Goal: Book appointment/travel/reservation

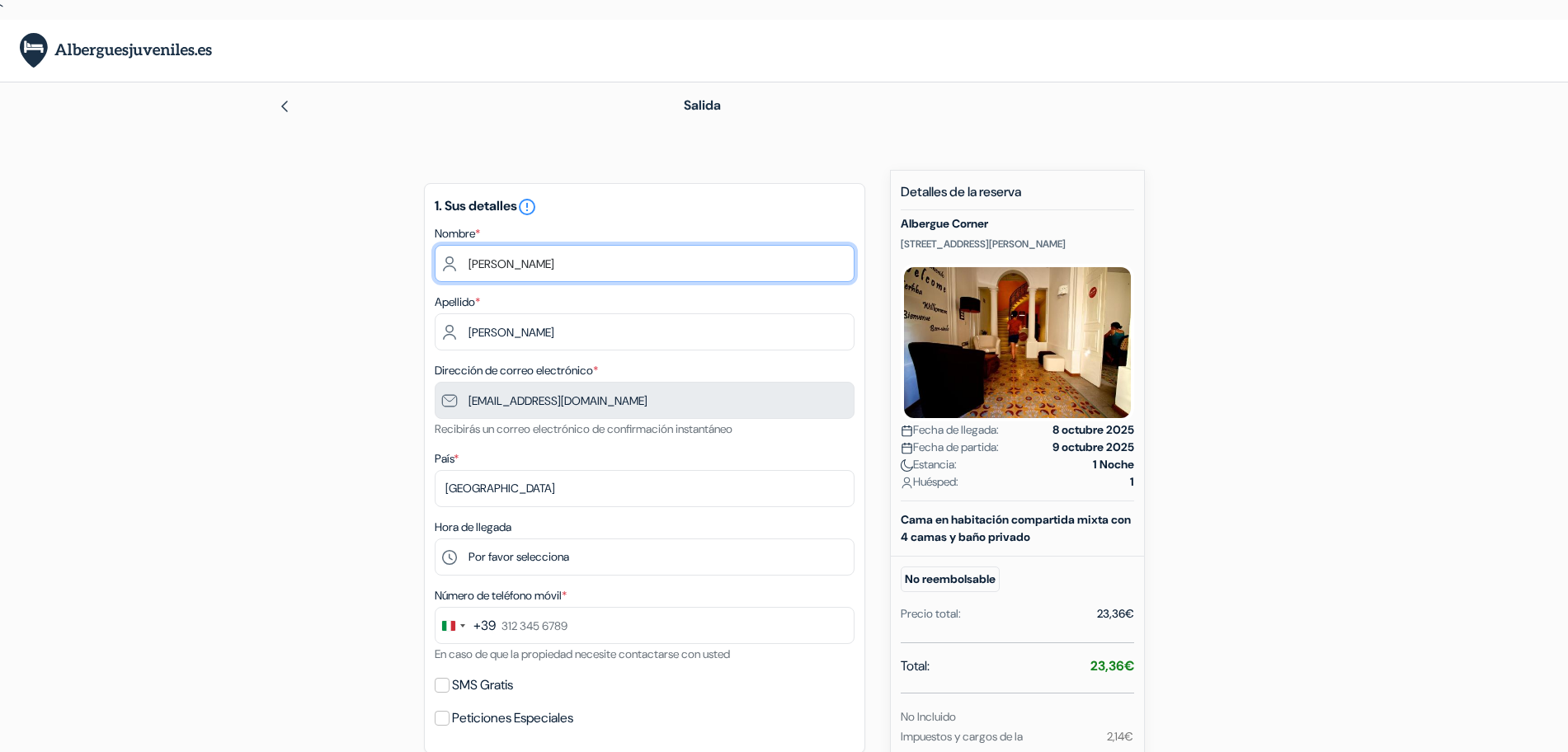
click at [569, 264] on input "[PERSON_NAME]" at bounding box center [644, 263] width 420 height 37
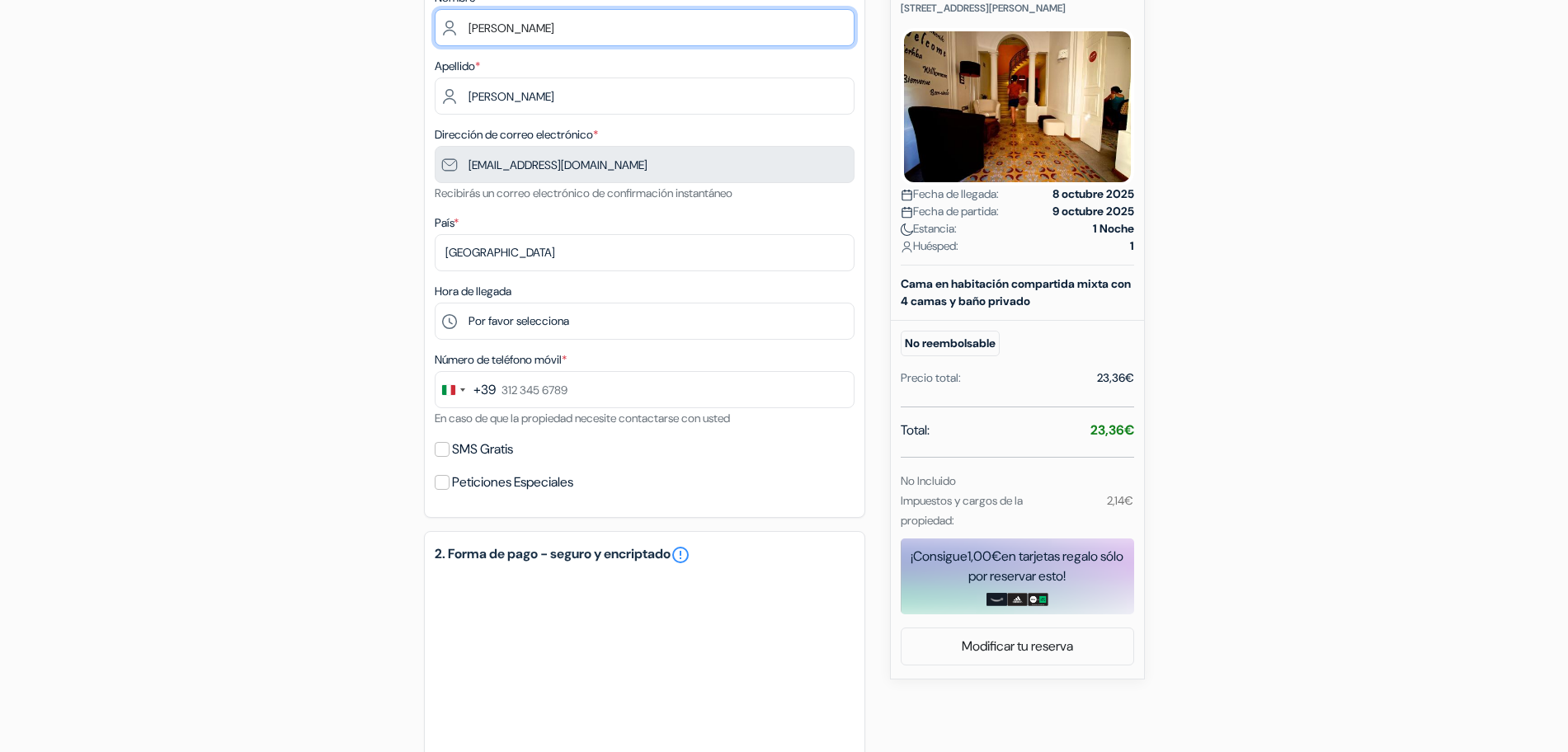
scroll to position [237, 0]
type input "[PERSON_NAME]"
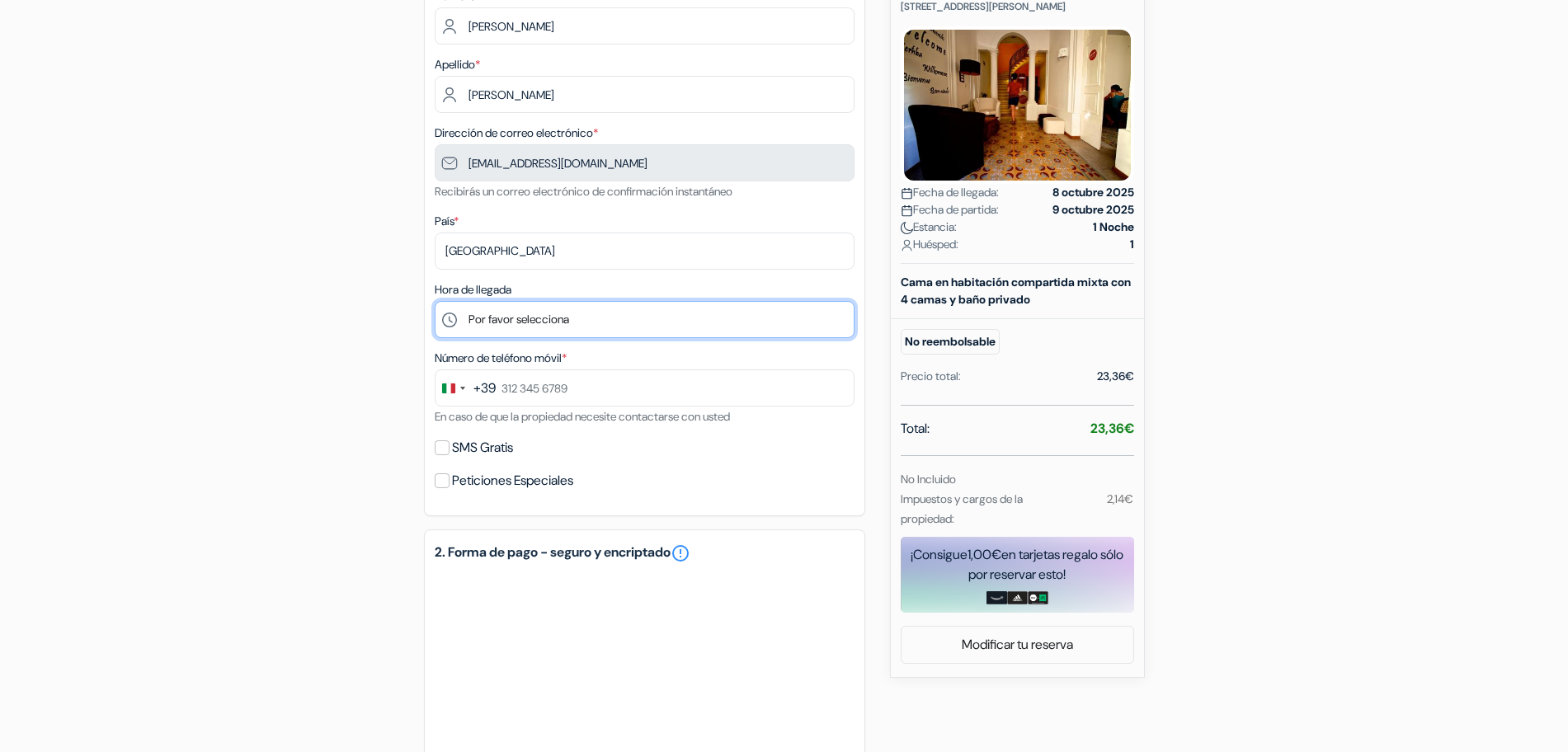
click at [534, 319] on select "Por favor selecciona 14:00 15:00 16:00 17:00 18:00 19:00 20:00 21:00 22:00" at bounding box center [644, 319] width 420 height 37
select select "22"
click at [434, 301] on select "Por favor selecciona 14:00 15:00 16:00 17:00 18:00 19:00 20:00 21:00 22:00" at bounding box center [644, 319] width 420 height 37
click at [554, 308] on select "Por favor selecciona 14:00 15:00 16:00 17:00 18:00 19:00 20:00 21:00 22:00" at bounding box center [644, 319] width 420 height 37
click at [434, 301] on select "Por favor selecciona 14:00 15:00 16:00 17:00 18:00 19:00 20:00 21:00 22:00" at bounding box center [644, 319] width 420 height 37
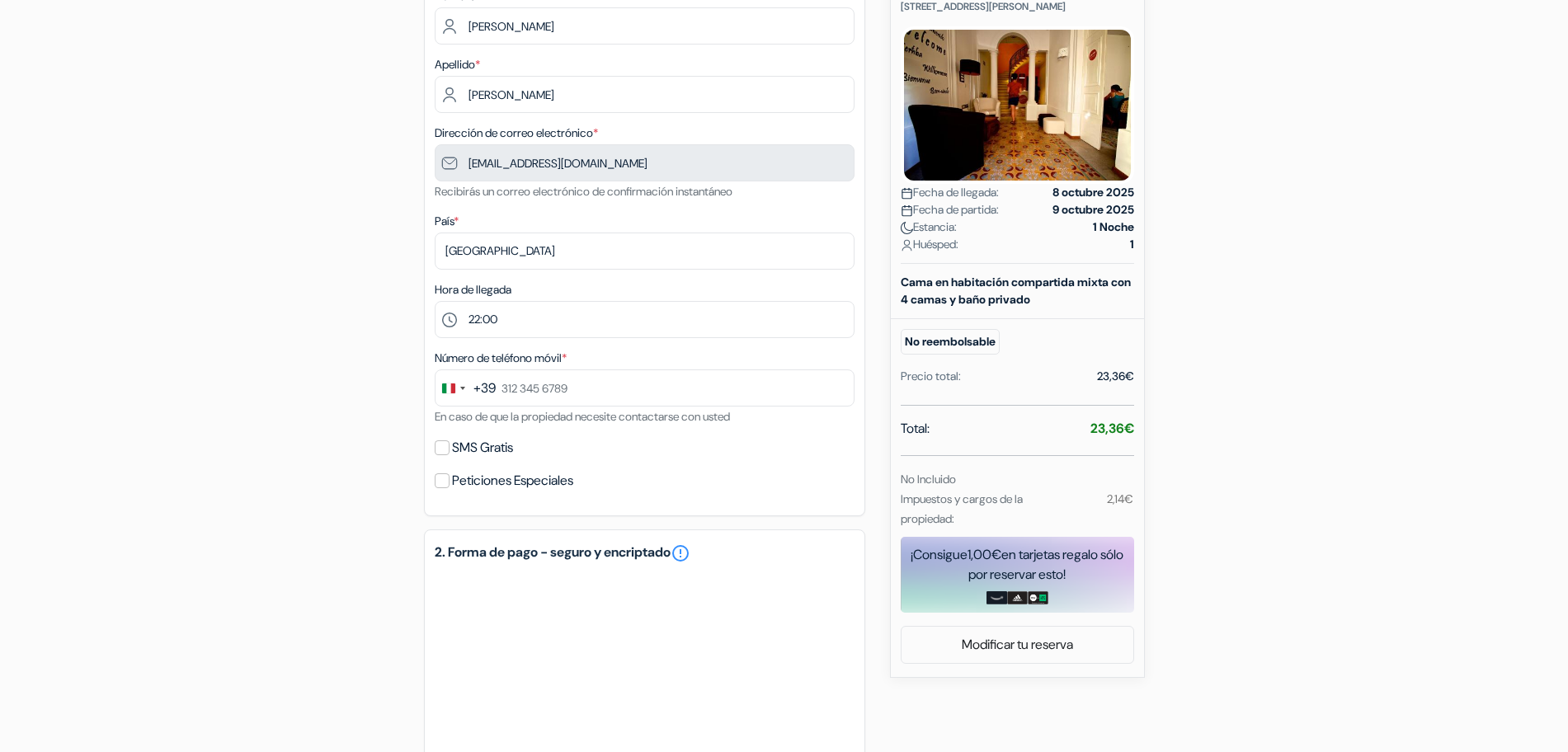
click at [491, 381] on div "+39" at bounding box center [485, 388] width 23 height 20
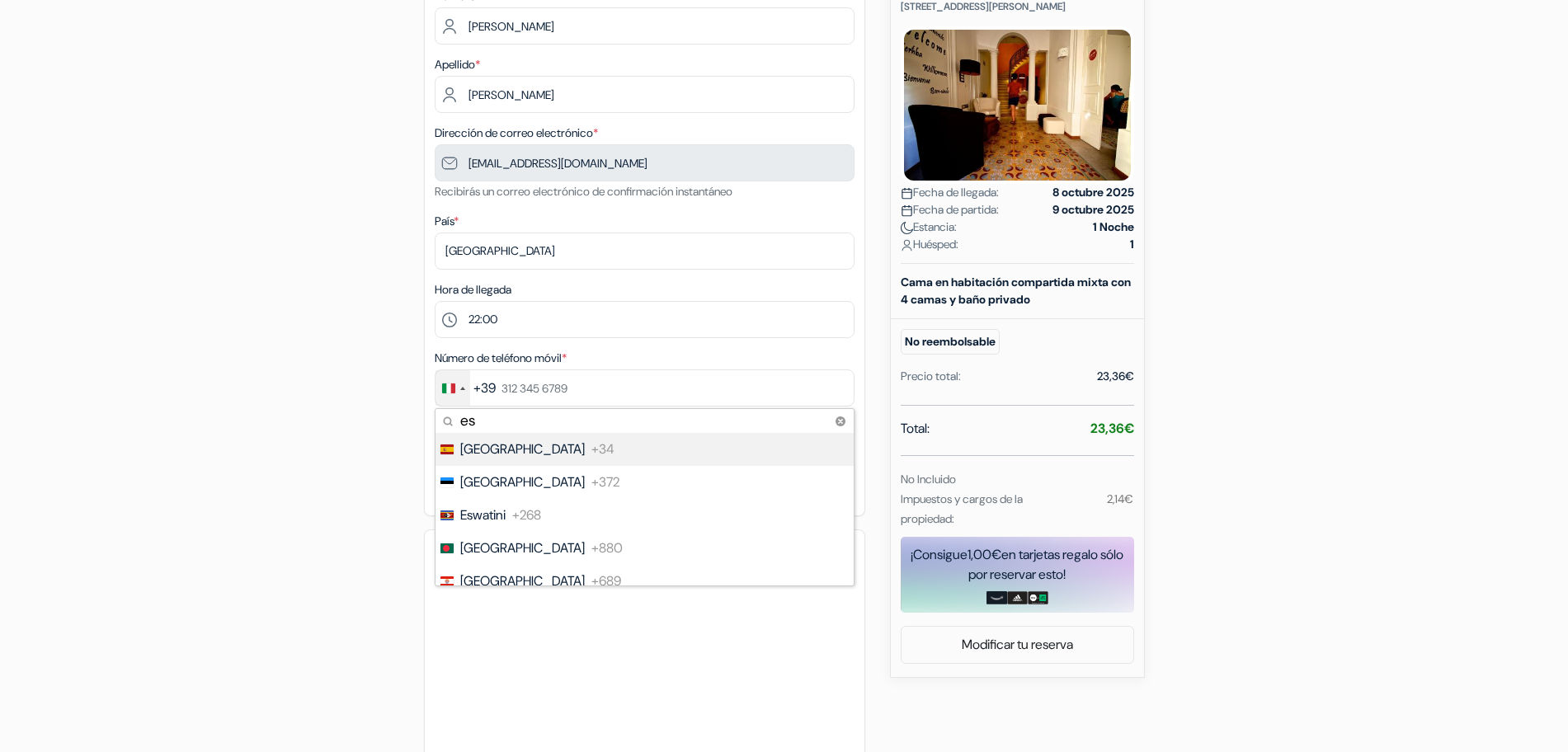
type input "e"
type input "spa"
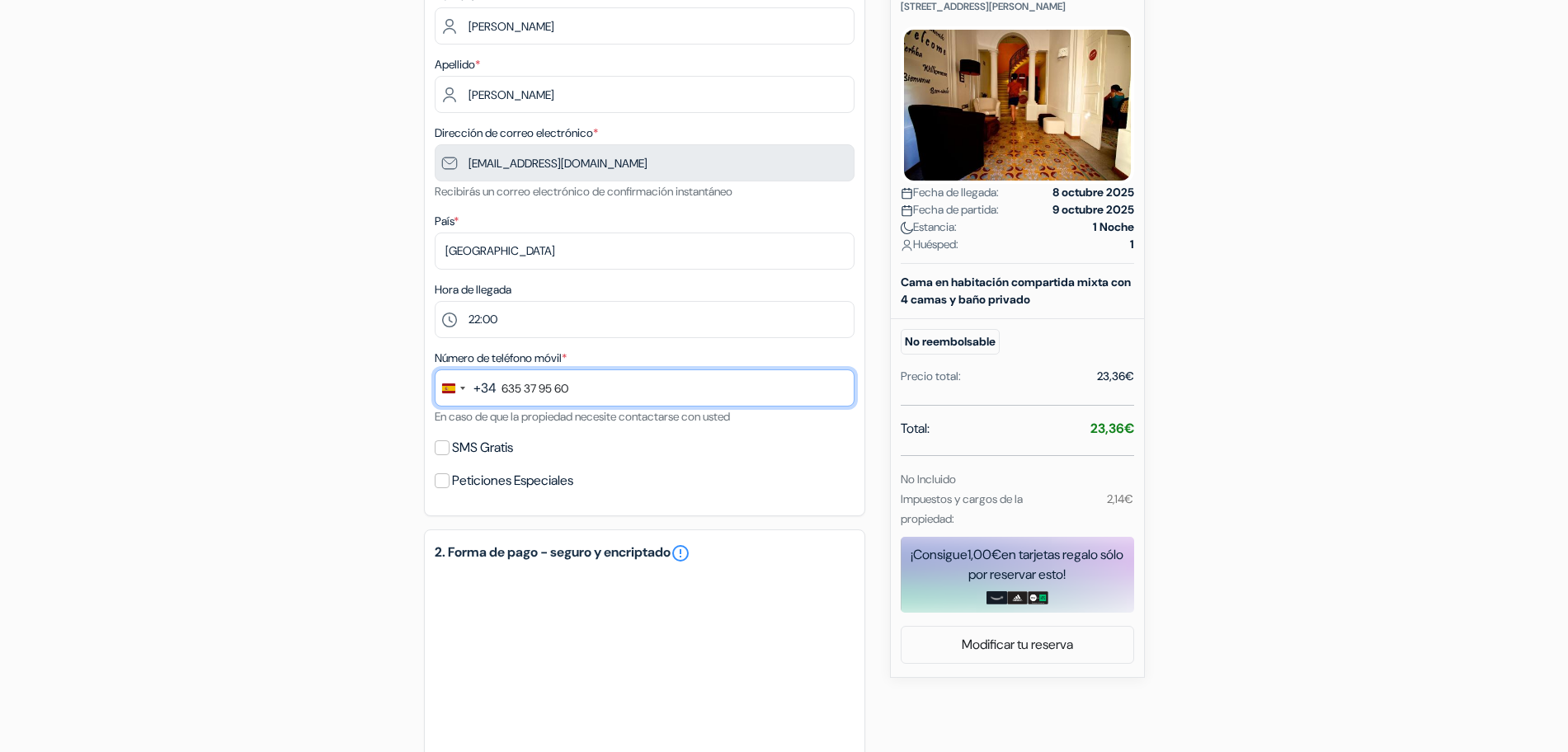
type input "635 37 95 60"
click at [448, 441] on input "SMS Gratis" at bounding box center [441, 447] width 15 height 15
checkbox input "true"
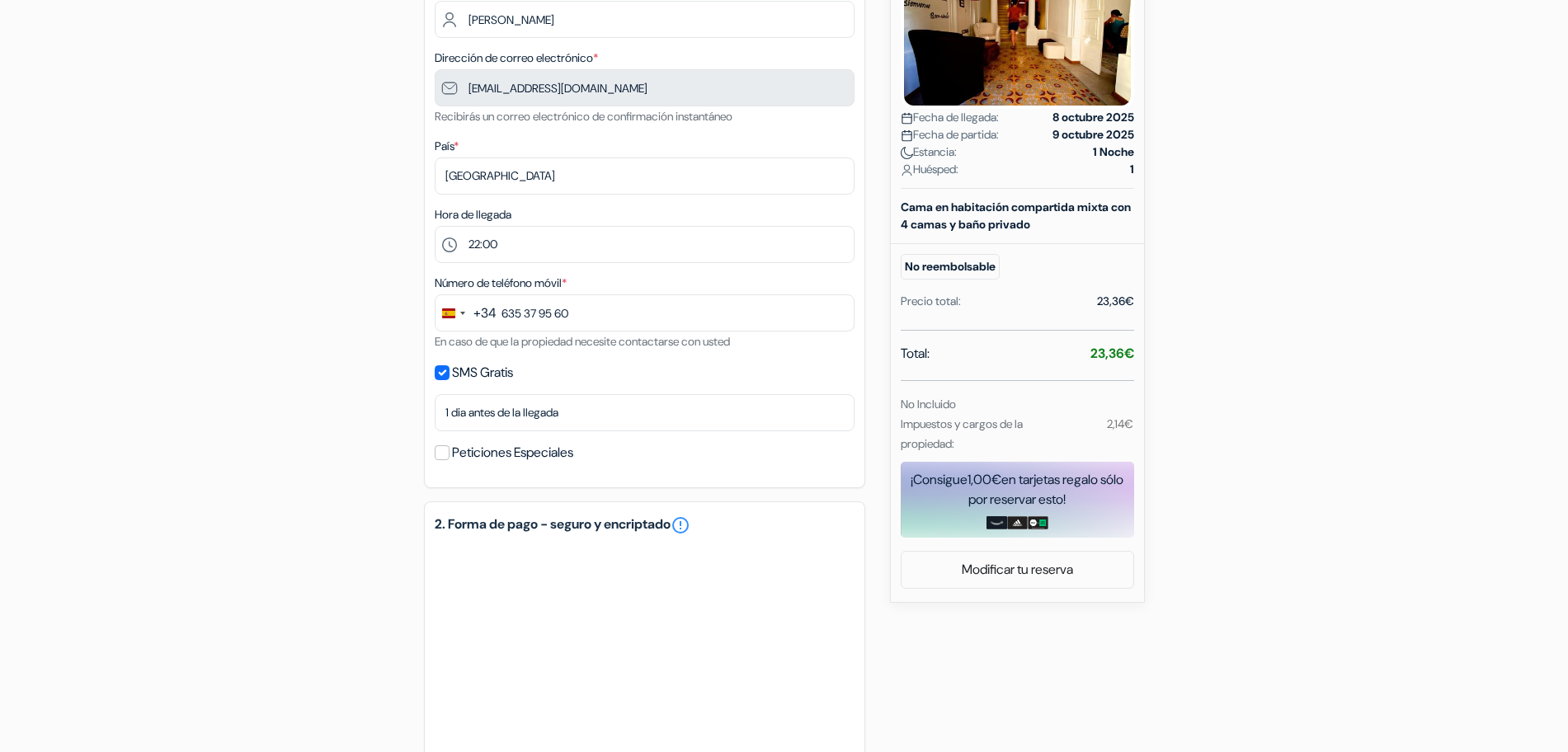
scroll to position [314, 0]
click at [491, 185] on select "Selecciona país Abjasia [GEOGRAPHIC_DATA] [GEOGRAPHIC_DATA] [GEOGRAPHIC_DATA] […" at bounding box center [644, 175] width 420 height 37
select select "es"
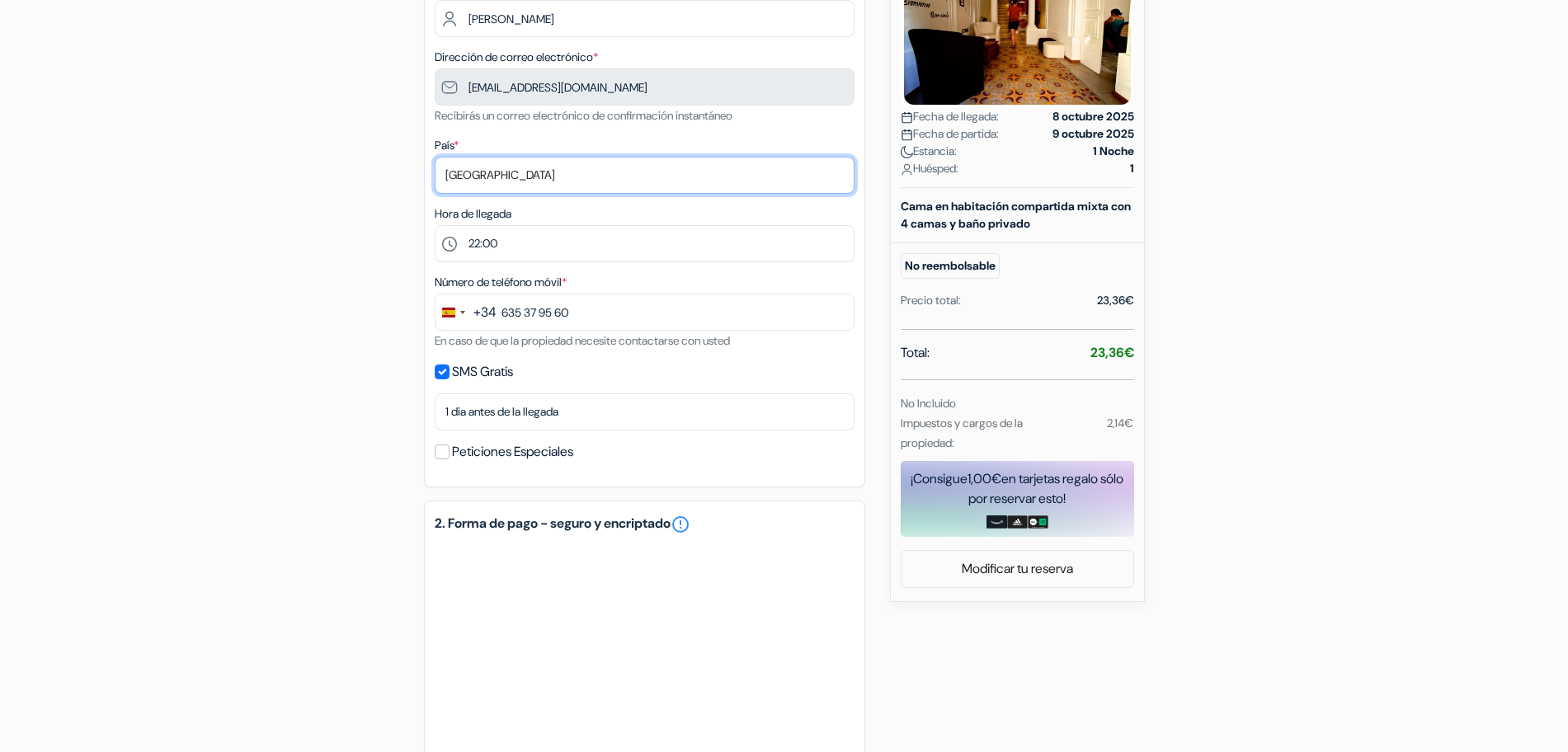
click at [434, 157] on select "Selecciona país Abjasia [GEOGRAPHIC_DATA] [GEOGRAPHIC_DATA] [GEOGRAPHIC_DATA] […" at bounding box center [644, 175] width 420 height 37
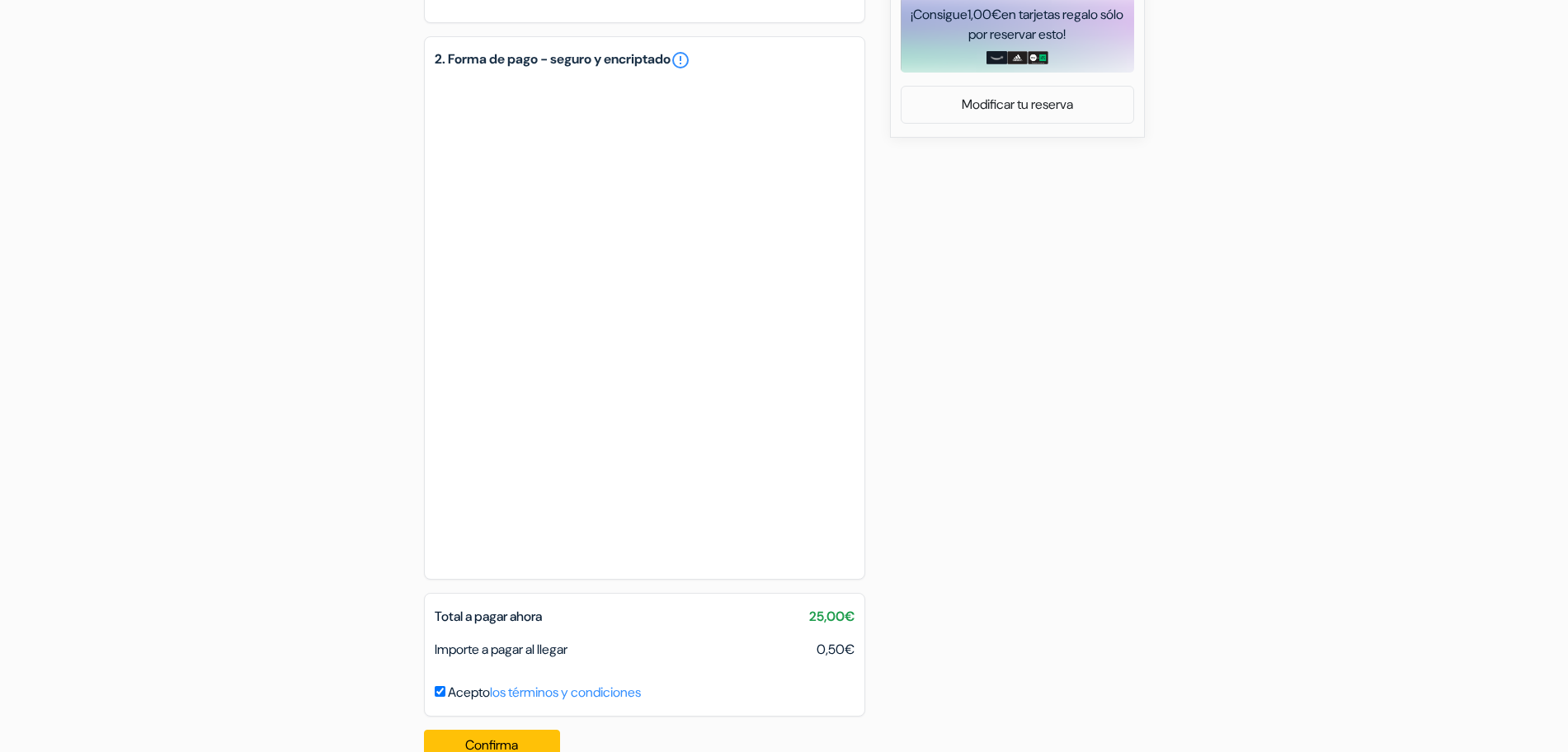
scroll to position [816, 0]
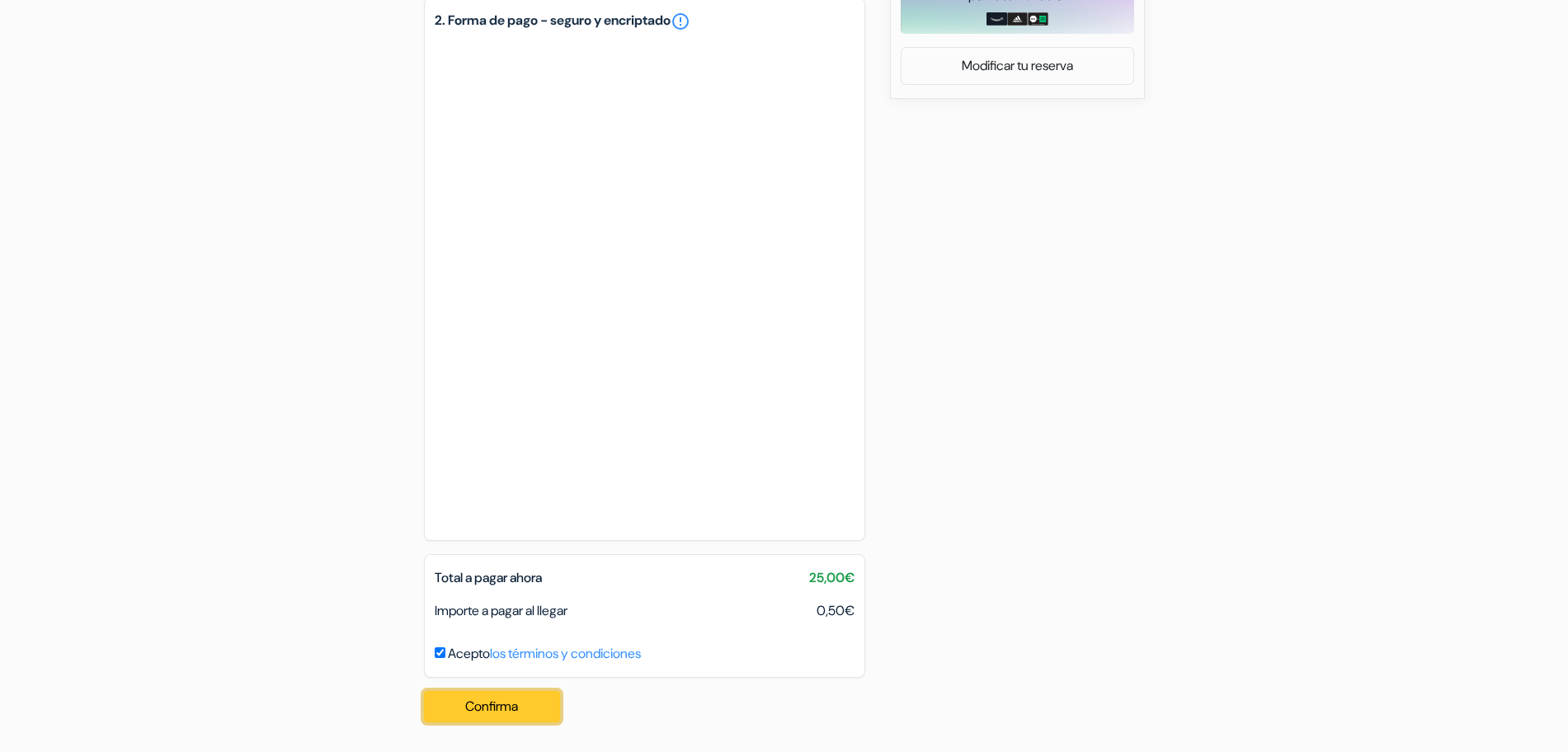
click at [497, 703] on button "Confirma Loading..." at bounding box center [492, 706] width 137 height 31
